Goal: Transaction & Acquisition: Register for event/course

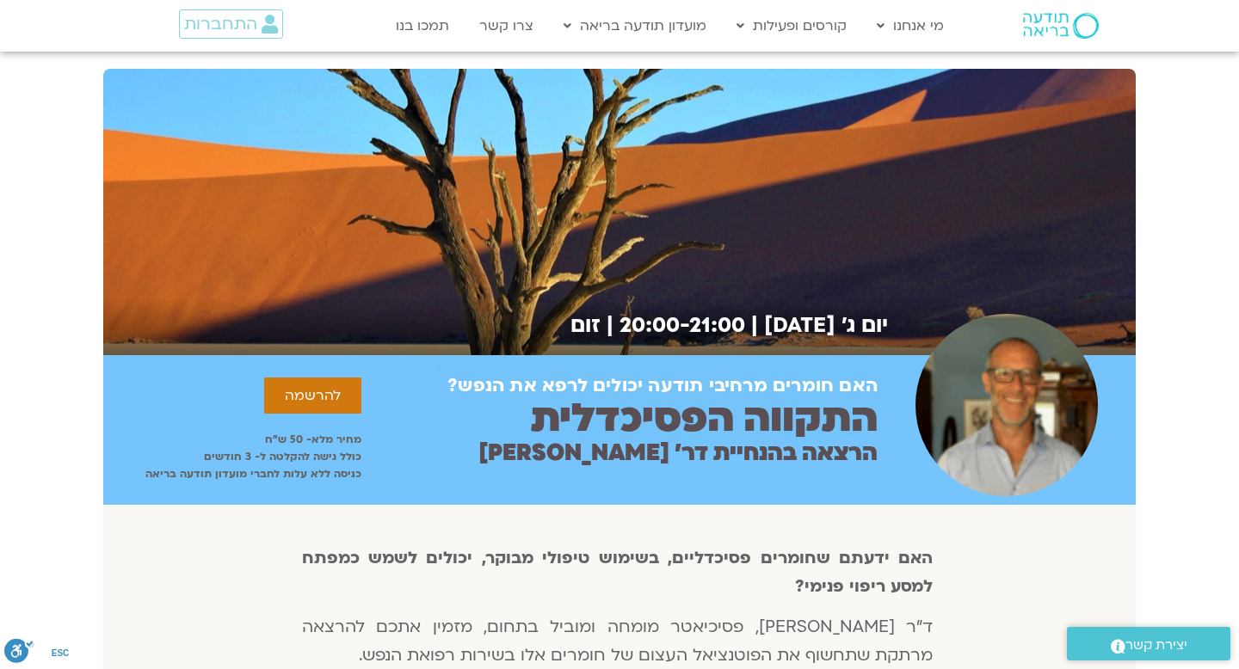
click at [1044, 32] on img at bounding box center [1061, 26] width 76 height 26
